Goal: Task Accomplishment & Management: Manage account settings

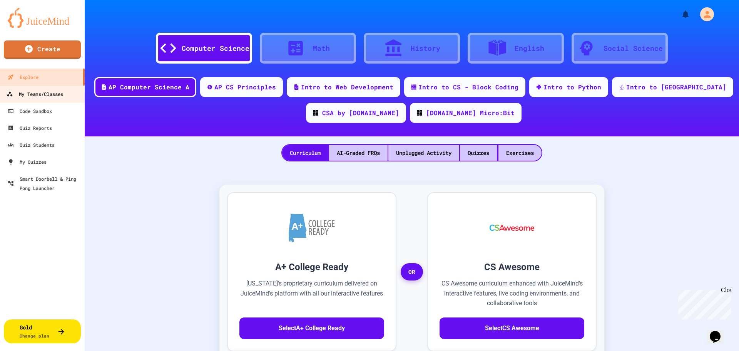
click at [42, 92] on div "My Teams/Classes" at bounding box center [35, 94] width 57 height 10
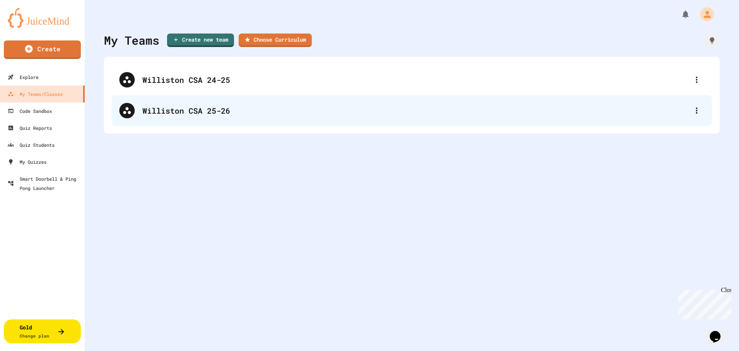
click at [199, 110] on div "Williston CSA 25-26" at bounding box center [415, 111] width 547 height 12
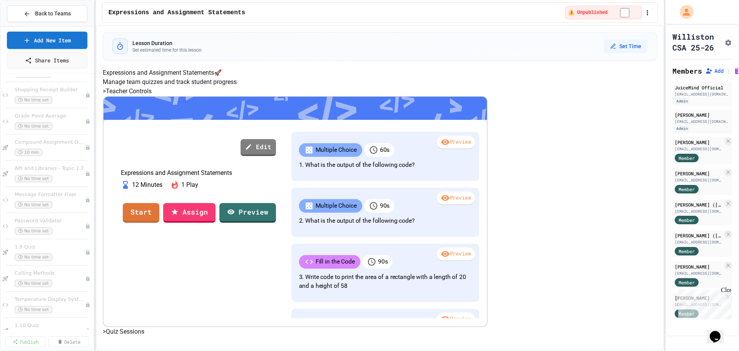
scroll to position [123, 0]
click at [62, 284] on div "Financial Calculator Suite No time set" at bounding box center [46, 285] width 63 height 17
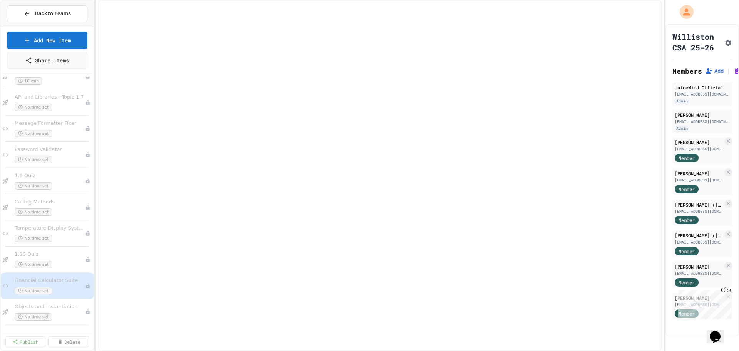
scroll to position [114, 0]
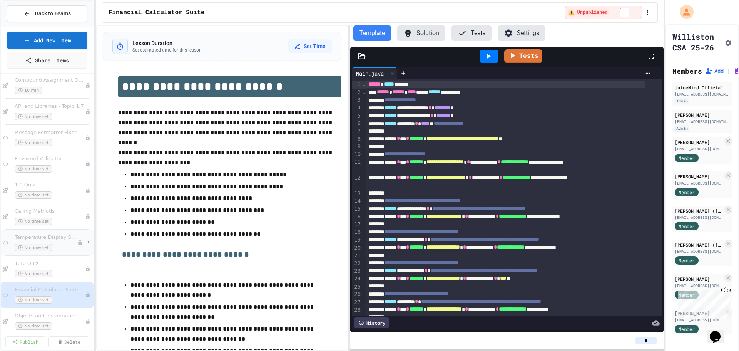
click at [68, 245] on div "No time set" at bounding box center [46, 247] width 63 height 7
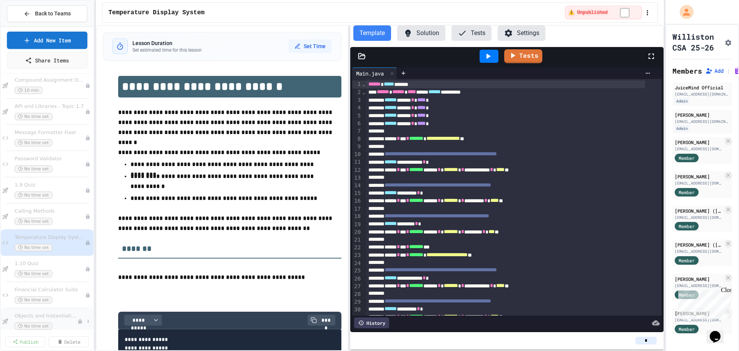
click at [56, 327] on div "No time set" at bounding box center [46, 325] width 63 height 7
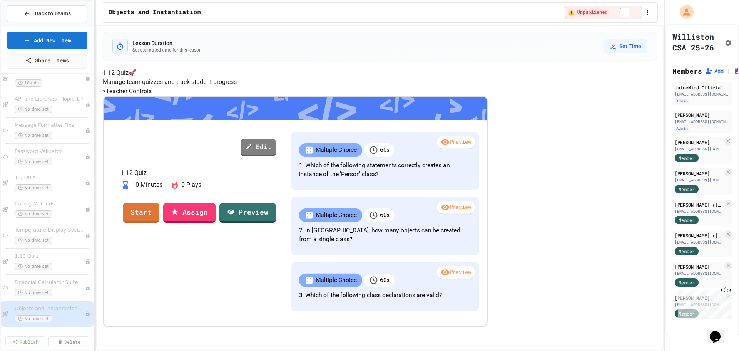
scroll to position [123, 0]
click at [86, 311] on icon at bounding box center [88, 311] width 5 height 5
click at [70, 266] on button "Rename" at bounding box center [66, 264] width 59 height 14
type input "*********"
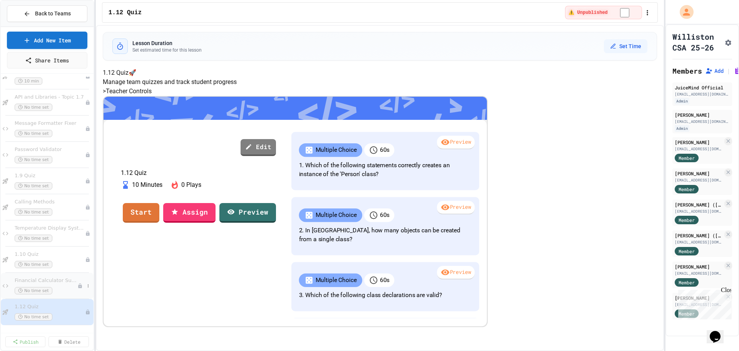
click at [68, 282] on span "Financial Calculator Suite" at bounding box center [46, 280] width 63 height 7
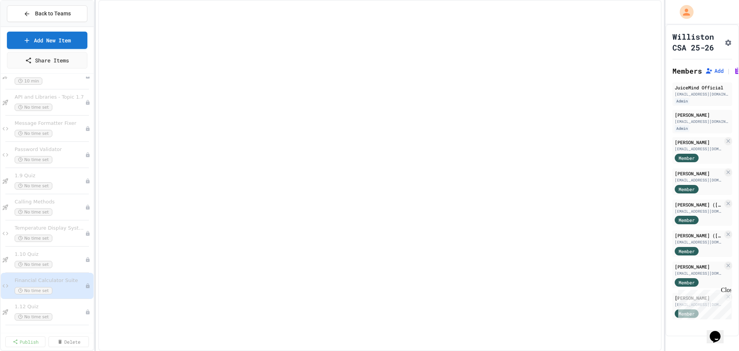
scroll to position [114, 0]
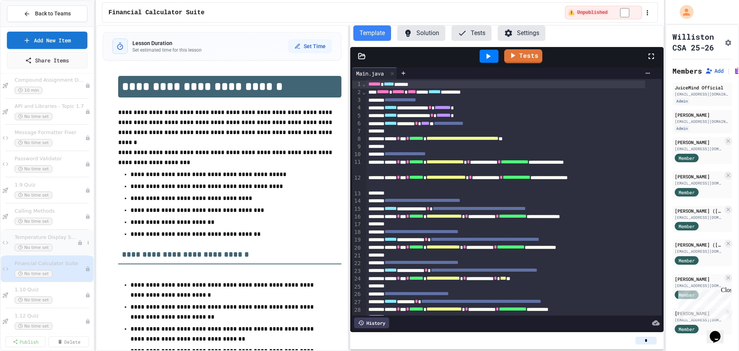
click at [57, 236] on span "Temperature Display System" at bounding box center [46, 237] width 63 height 7
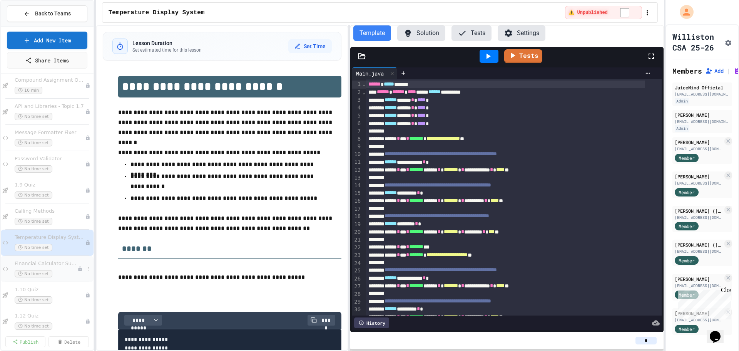
click at [56, 275] on div "No time set" at bounding box center [46, 273] width 63 height 7
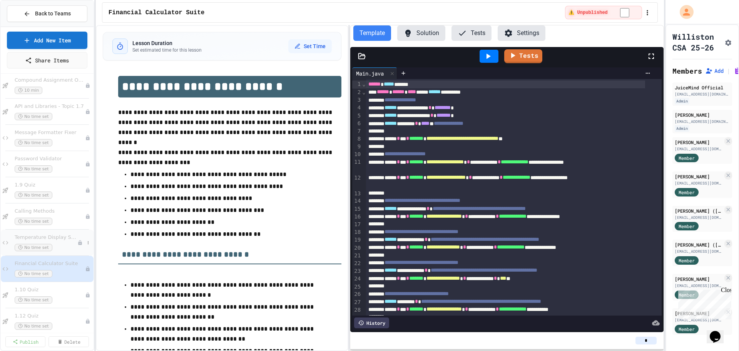
click at [61, 249] on div "No time set" at bounding box center [46, 247] width 63 height 7
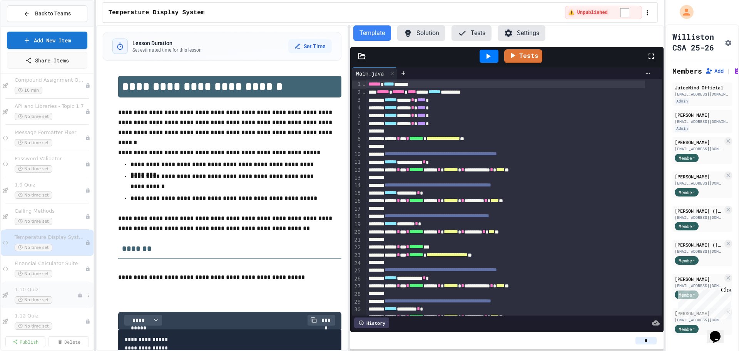
click at [58, 291] on span "1.10 Quiz" at bounding box center [46, 289] width 63 height 7
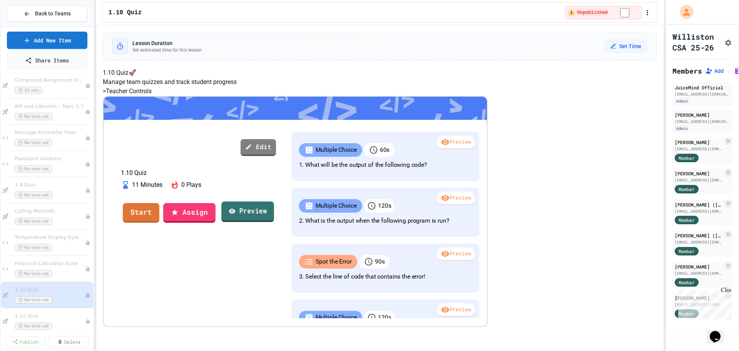
click at [274, 222] on link "Preview" at bounding box center [247, 211] width 53 height 21
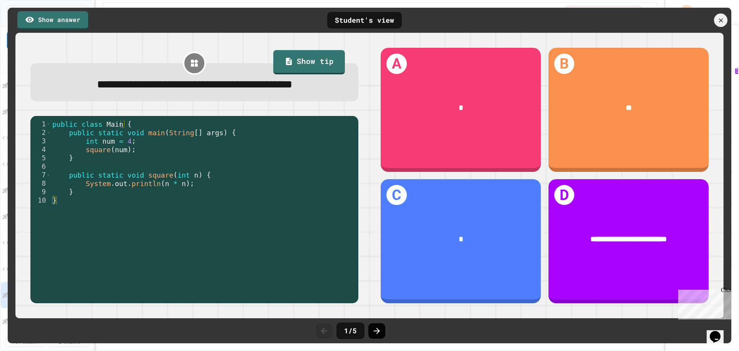
click at [376, 331] on icon at bounding box center [376, 330] width 9 height 9
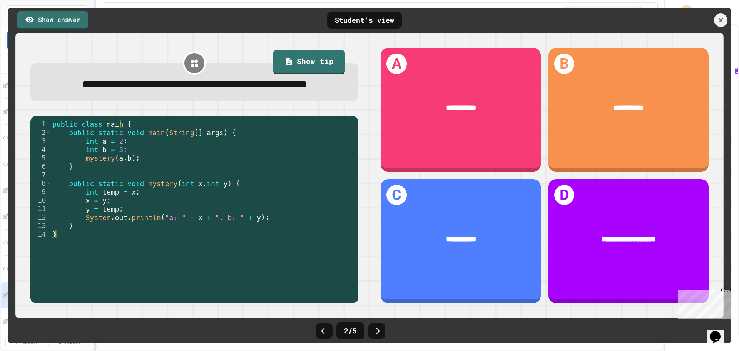
click at [376, 331] on icon at bounding box center [376, 330] width 9 height 9
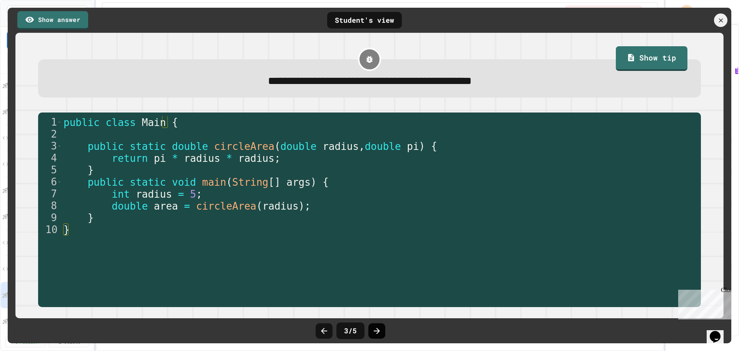
click at [377, 331] on icon at bounding box center [377, 331] width 6 height 6
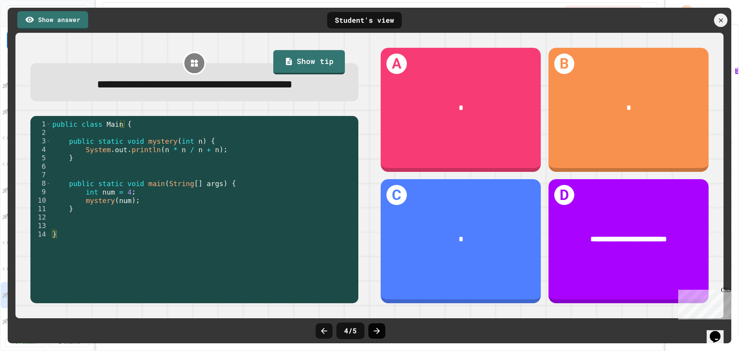
click at [383, 331] on div at bounding box center [376, 330] width 17 height 15
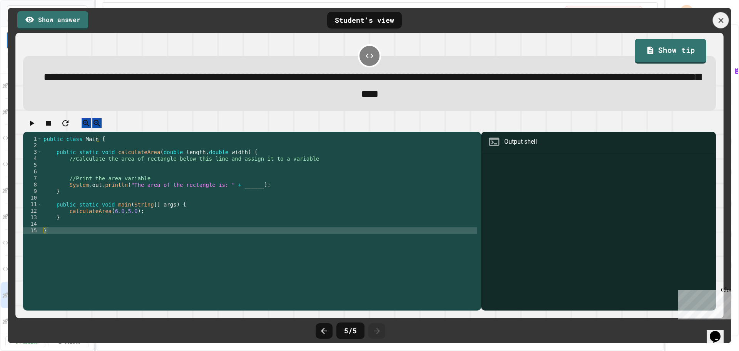
click at [718, 23] on icon at bounding box center [721, 20] width 8 height 8
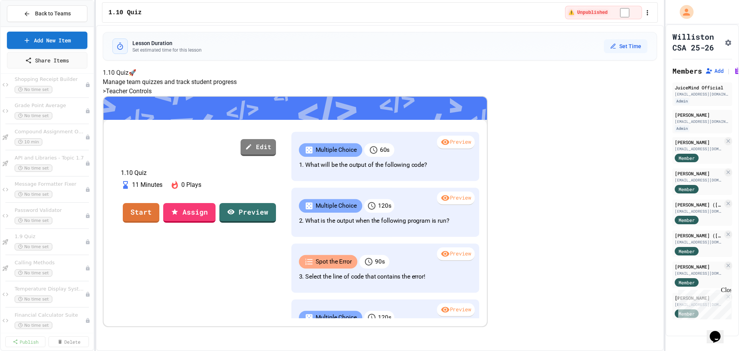
scroll to position [123, 0]
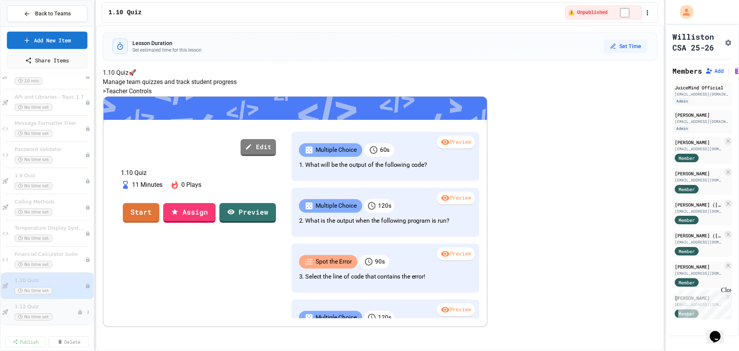
click at [52, 305] on span "1.12 Quiz" at bounding box center [46, 306] width 63 height 7
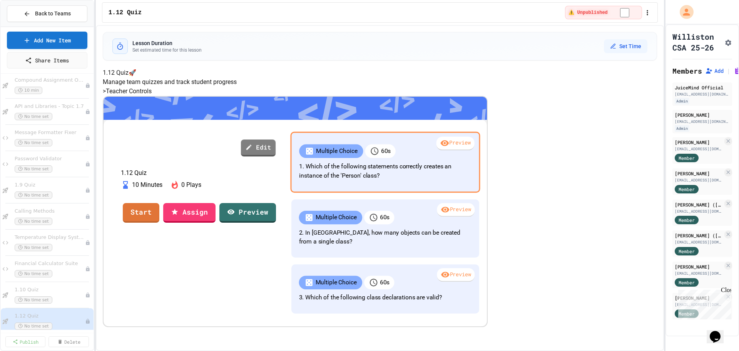
scroll to position [38, 0]
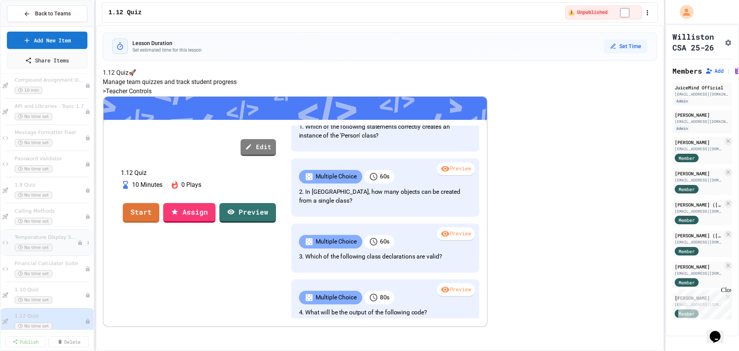
click at [52, 242] on div "Temperature Display System No time set" at bounding box center [46, 242] width 63 height 17
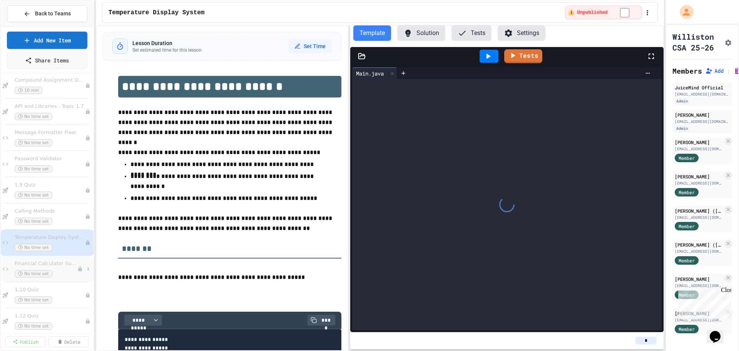
click at [64, 271] on div "No time set" at bounding box center [46, 273] width 63 height 7
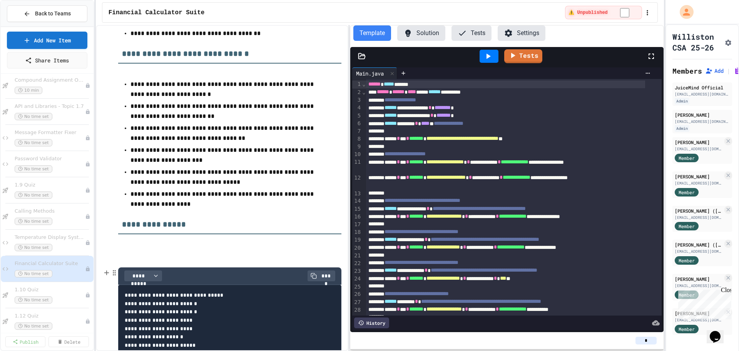
scroll to position [251, 0]
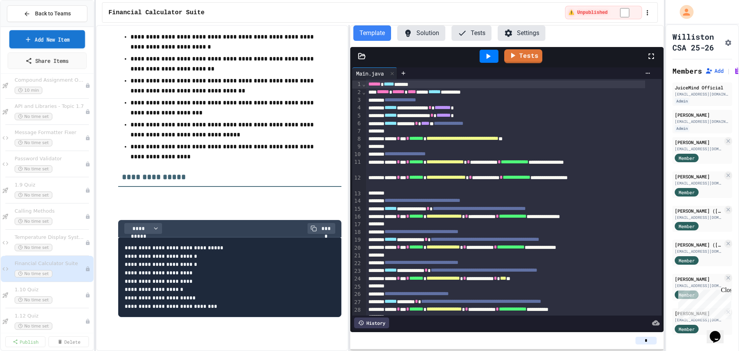
click at [37, 41] on link "Add New Item" at bounding box center [47, 39] width 76 height 18
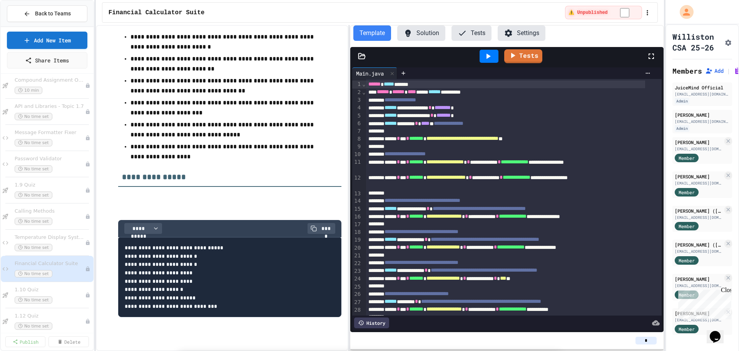
select select "**********"
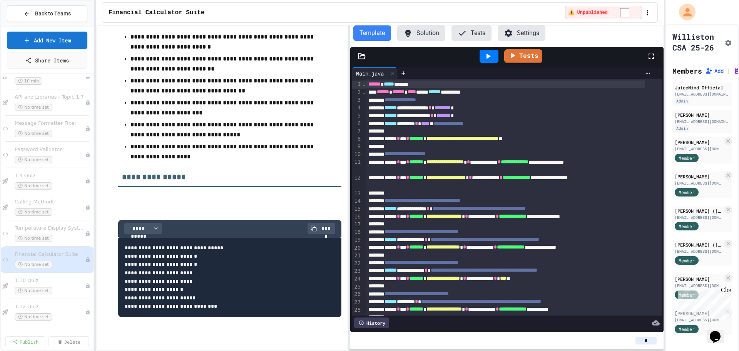
click at [680, 17] on div "My Account" at bounding box center [687, 11] width 17 height 17
click at [513, 350] on div at bounding box center [369, 351] width 739 height 0
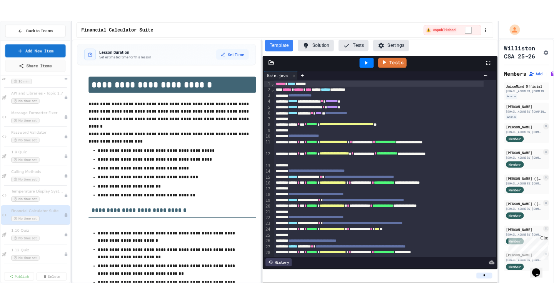
scroll to position [0, 0]
